Goal: Task Accomplishment & Management: Manage account settings

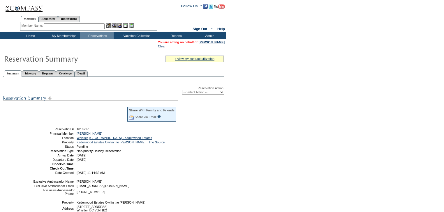
click at [207, 91] on select "-- Select Action -- Modify Reservation Dates Modify Reservation Cost Modify Occ…" at bounding box center [203, 92] width 42 height 5
select select "CancelRes"
click at [182, 90] on select "-- Select Action -- Modify Reservation Dates Modify Reservation Cost Modify Occ…" at bounding box center [203, 92] width 42 height 5
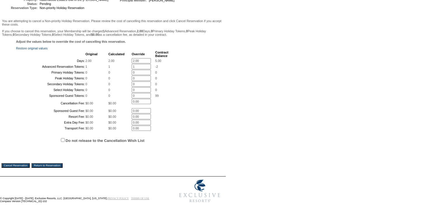
scroll to position [91, 0]
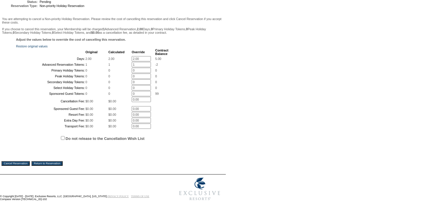
drag, startPoint x: 0, startPoint y: 0, endPoint x: 446, endPoint y: 104, distance: 458.1
click at [443, 104] on html "Follow Us ::" at bounding box center [222, 62] width 444 height 289
drag, startPoint x: 141, startPoint y: 52, endPoint x: 111, endPoint y: 46, distance: 30.6
click at [111, 49] on tbody "Original Calculated Override Contract Balance Days: 2.00 2.00 2.00 * 5.00 Advan…" at bounding box center [93, 89] width 152 height 80
type input "0"
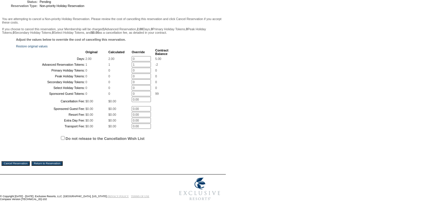
click at [134, 62] on input "1" at bounding box center [141, 64] width 19 height 5
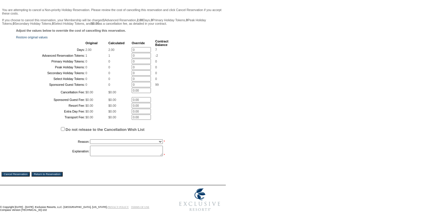
type input "0"
click at [291, 137] on form "Follow Us ::" at bounding box center [221, 62] width 442 height 305
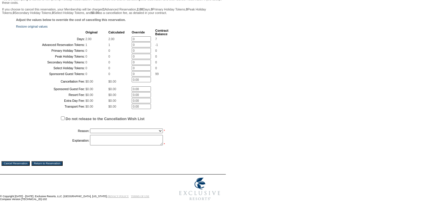
scroll to position [115, 0]
click at [63, 120] on input "Do not release to the Cancellation Wish List" at bounding box center [63, 118] width 4 height 4
checkbox input "true"
click at [103, 133] on select "Creating Continuous Stay Days Booked After Cancellation Experiential / Hotel / …" at bounding box center [126, 131] width 73 height 5
select select "1026"
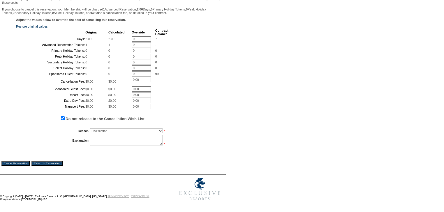
click at [90, 133] on select "Creating Continuous Stay Days Booked After Cancellation Experiential / Hotel / …" at bounding box center [126, 131] width 73 height 5
click at [123, 146] on textarea at bounding box center [126, 140] width 73 height 10
type textarea "Giving member additional time, this is for a babymoon for son and DIL but need …"
click at [13, 166] on input "Cancel Reservation" at bounding box center [15, 163] width 28 height 5
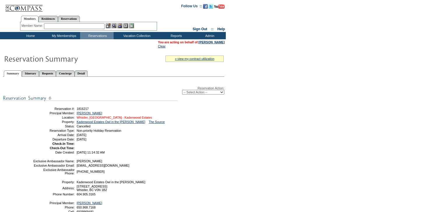
click at [115, 118] on link "Whistler, British Columbia - Kadenwood Estates" at bounding box center [114, 117] width 75 height 3
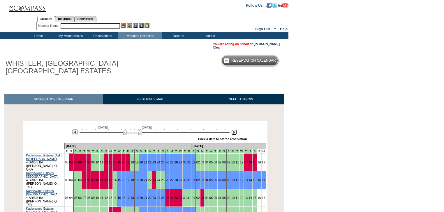
click at [234, 133] on img at bounding box center [234, 133] width 6 height 6
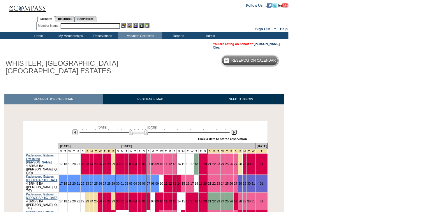
click at [234, 133] on img at bounding box center [234, 133] width 6 height 6
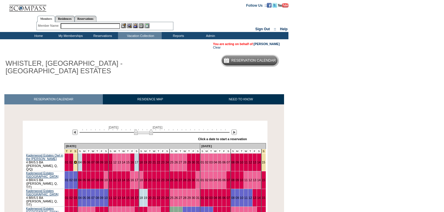
click at [77, 161] on link "03" at bounding box center [75, 162] width 3 height 3
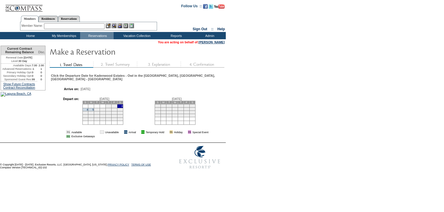
click at [94, 111] on td "5" at bounding box center [91, 109] width 6 height 3
